Goal: Transaction & Acquisition: Purchase product/service

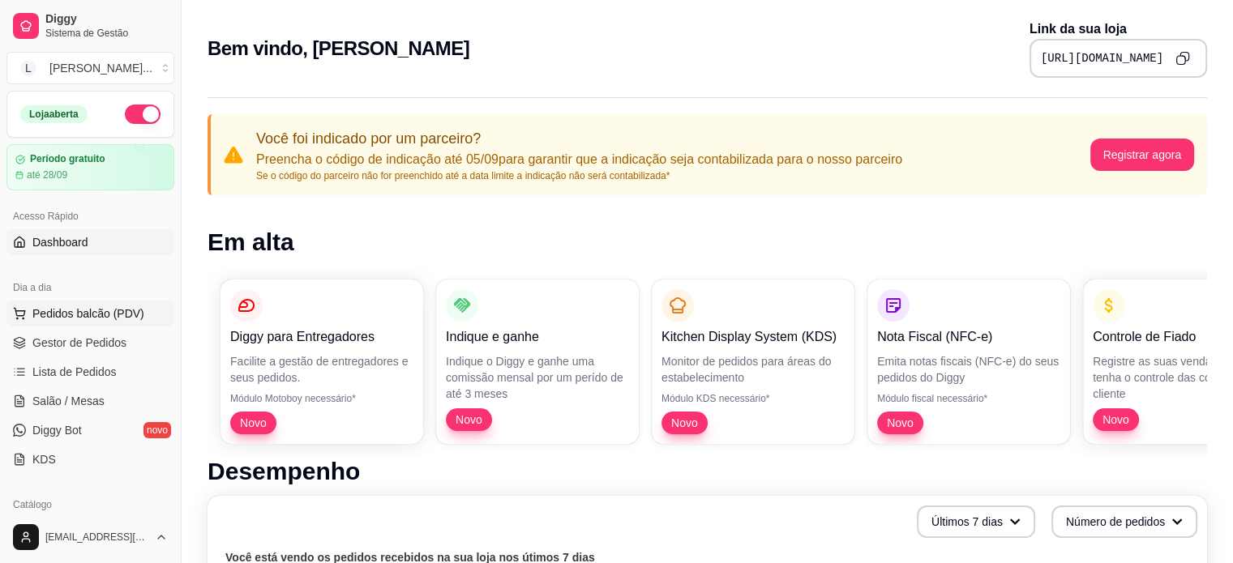
click at [41, 316] on span "Pedidos balcão (PDV)" at bounding box center [88, 314] width 112 height 16
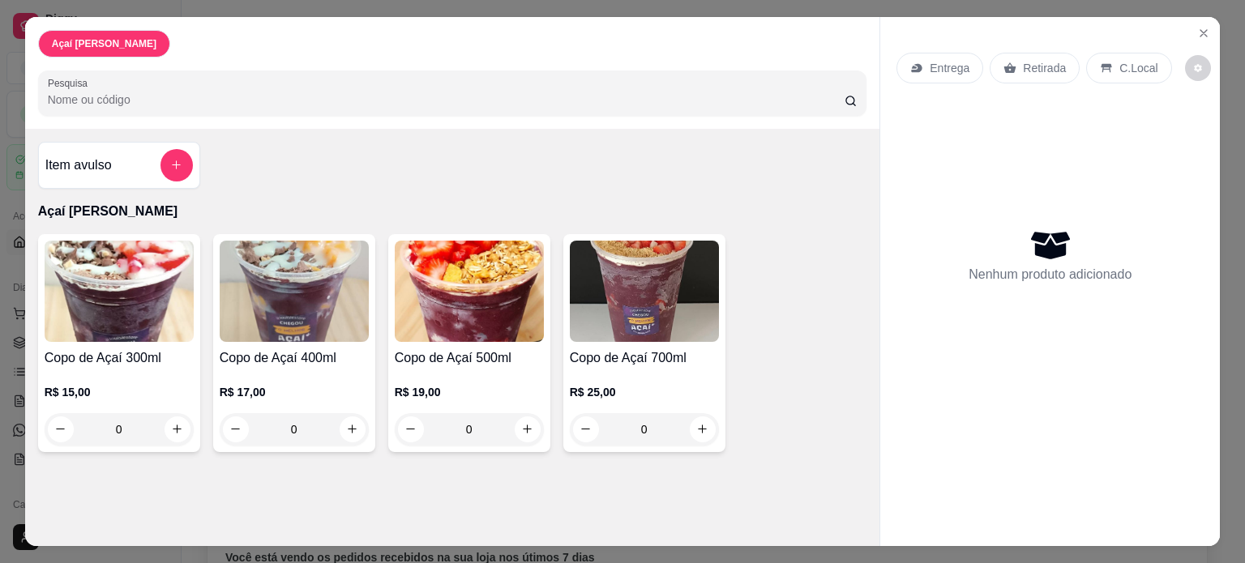
click at [174, 426] on div "0" at bounding box center [119, 429] width 149 height 32
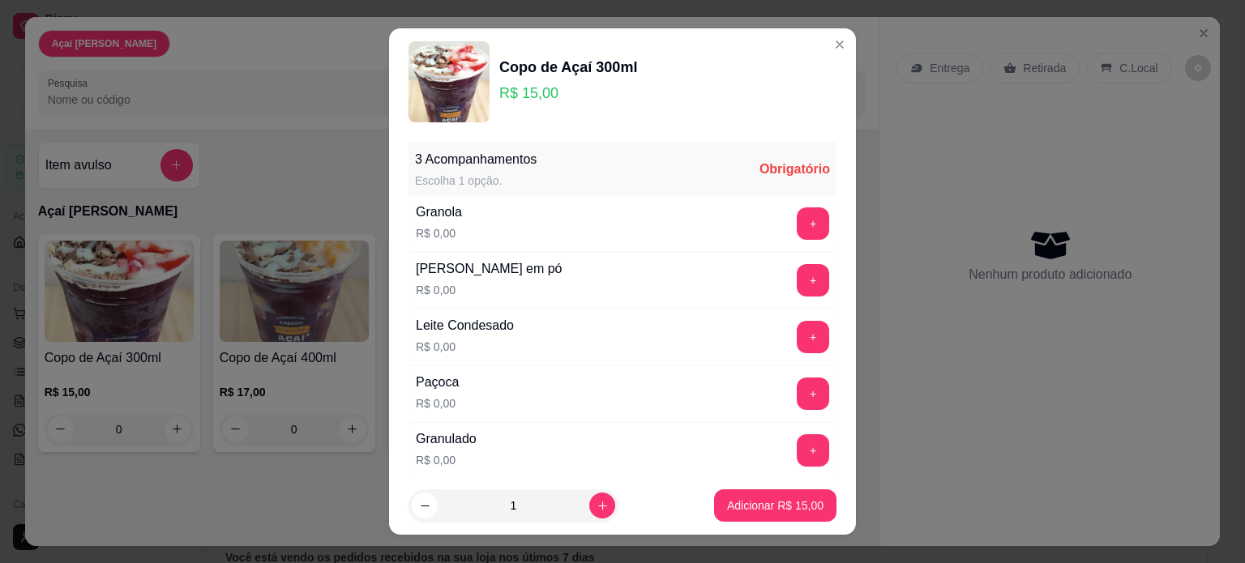
scroll to position [63, 0]
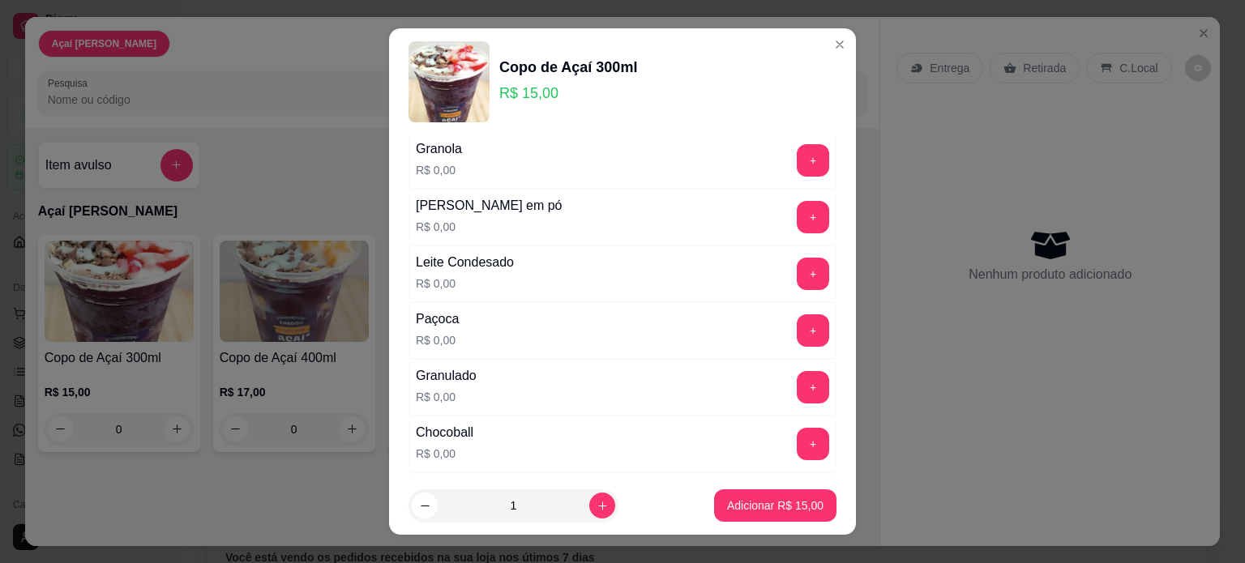
click at [453, 58] on img at bounding box center [449, 81] width 81 height 81
click at [544, 201] on div "Leite em pó R$ 0,00 +" at bounding box center [623, 217] width 428 height 57
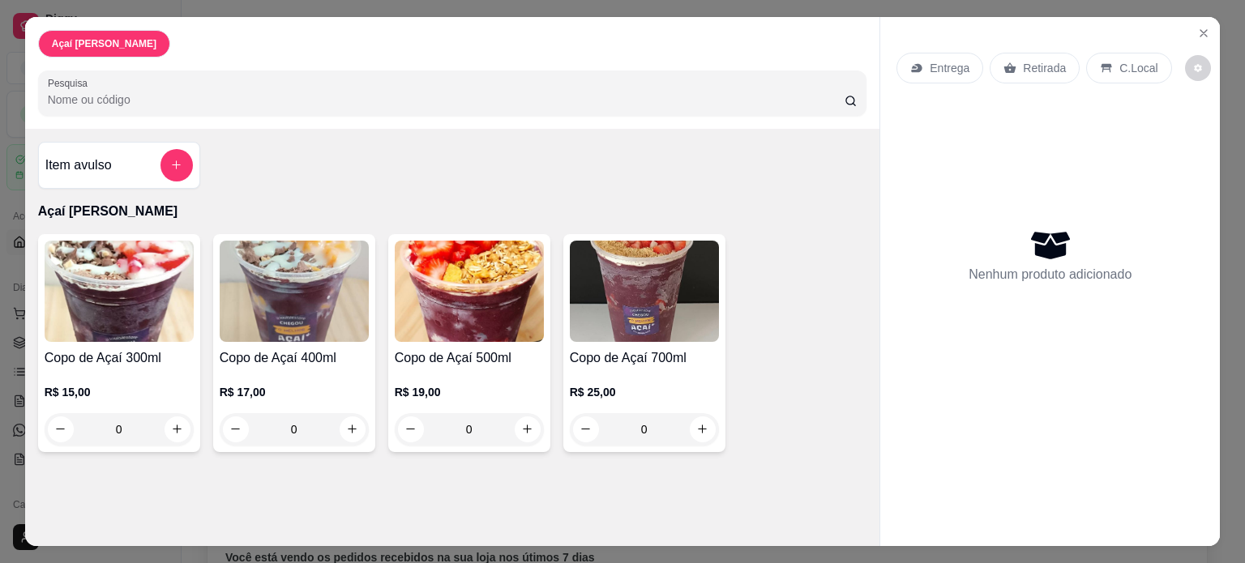
click at [664, 278] on img at bounding box center [644, 291] width 149 height 101
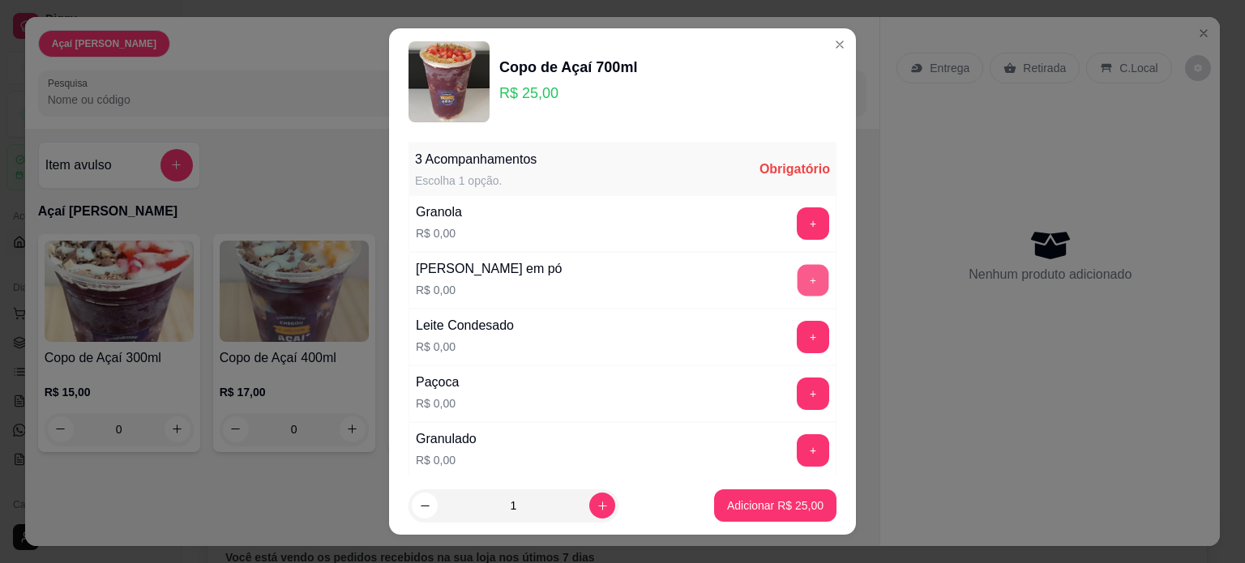
click at [798, 268] on button "+" at bounding box center [814, 281] width 32 height 32
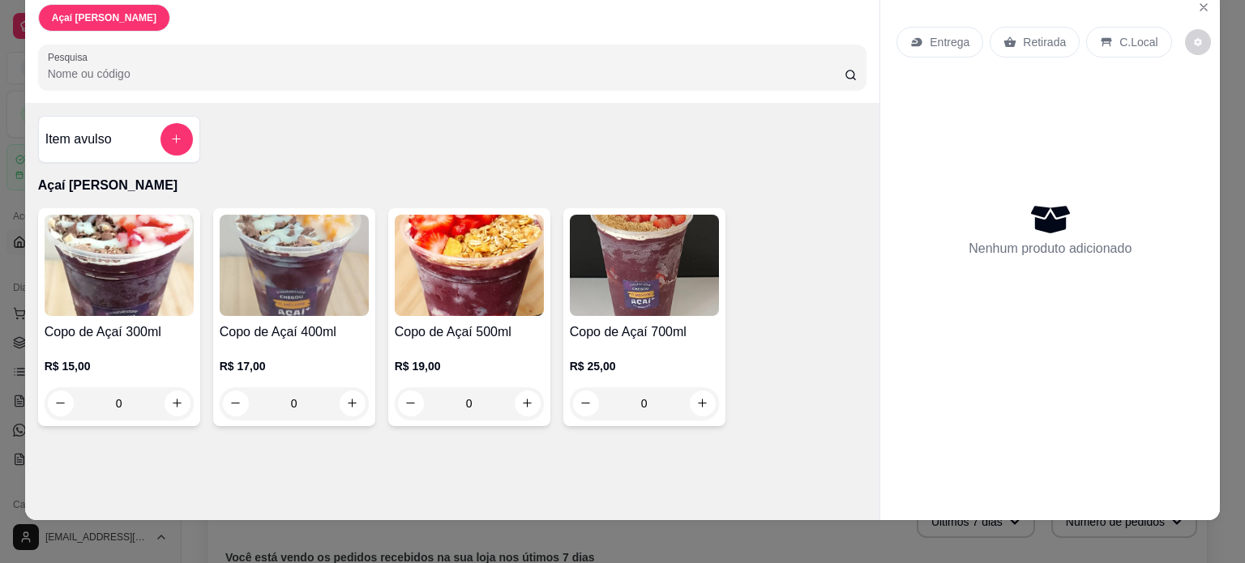
scroll to position [41, 0]
